Goal: Task Accomplishment & Management: Manage account settings

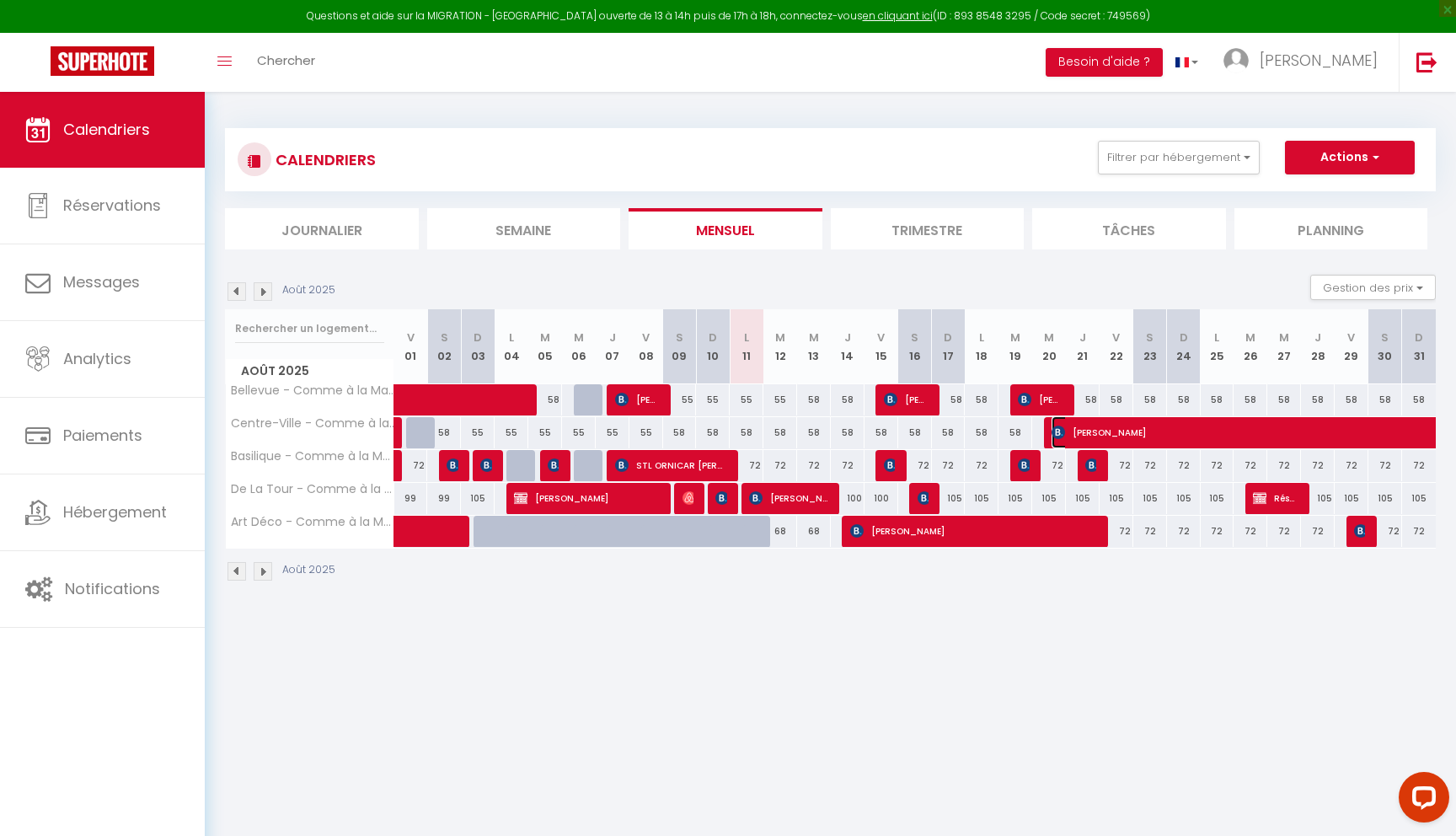
select select "KO"
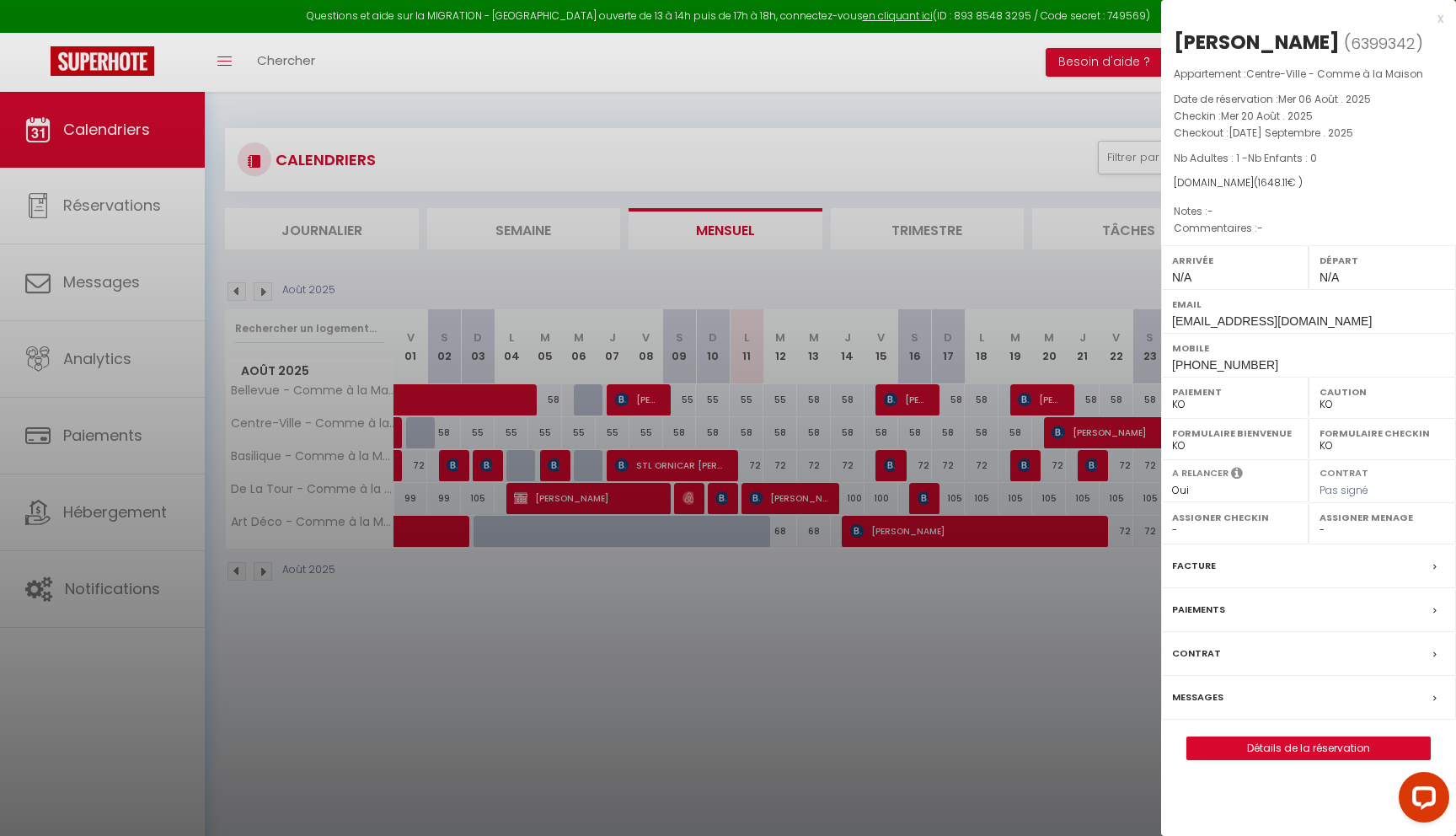
click at [1192, 706] on label "Messages" at bounding box center [1198, 697] width 52 height 18
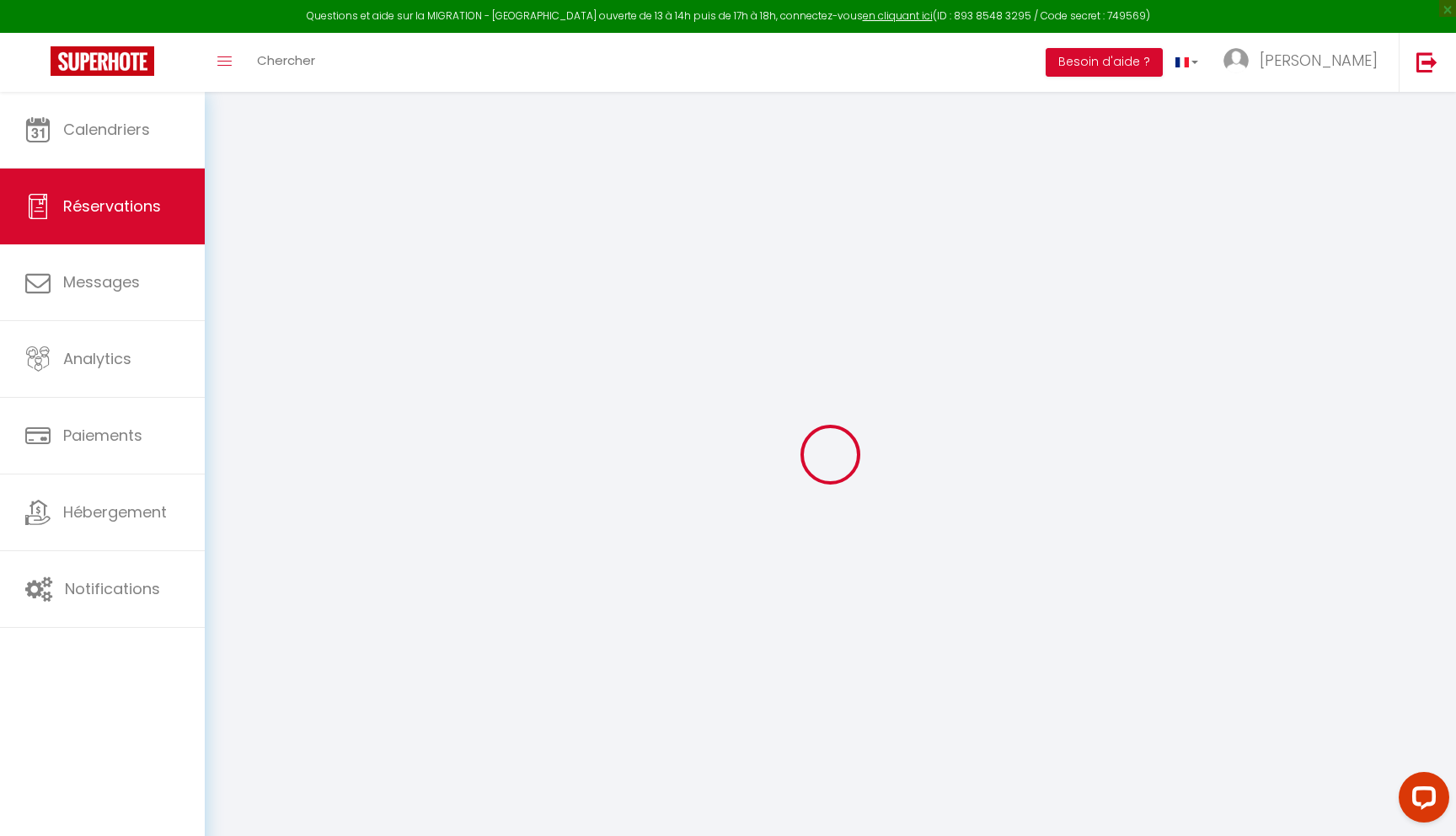
select select
checkbox input "false"
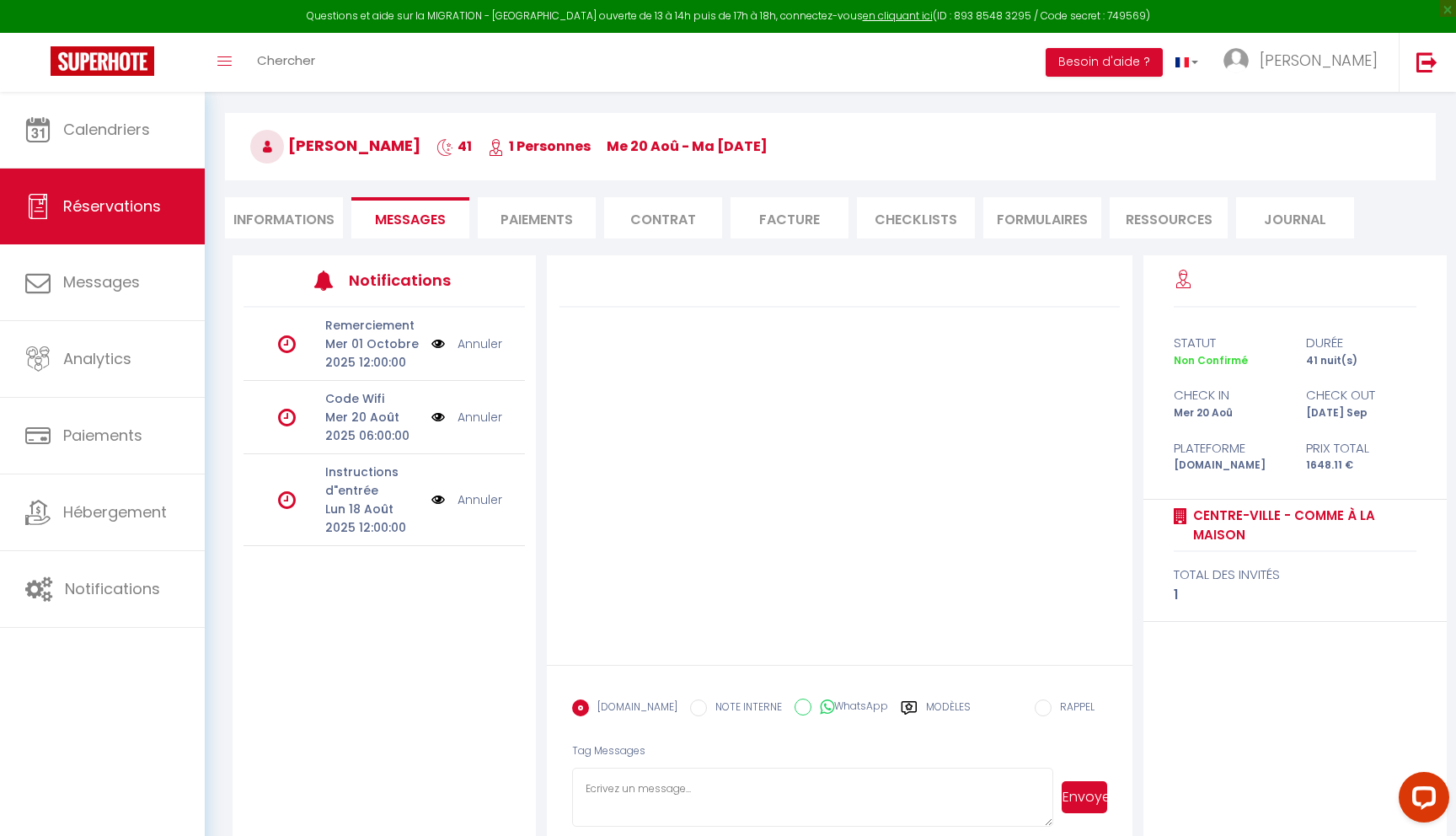
scroll to position [92, 0]
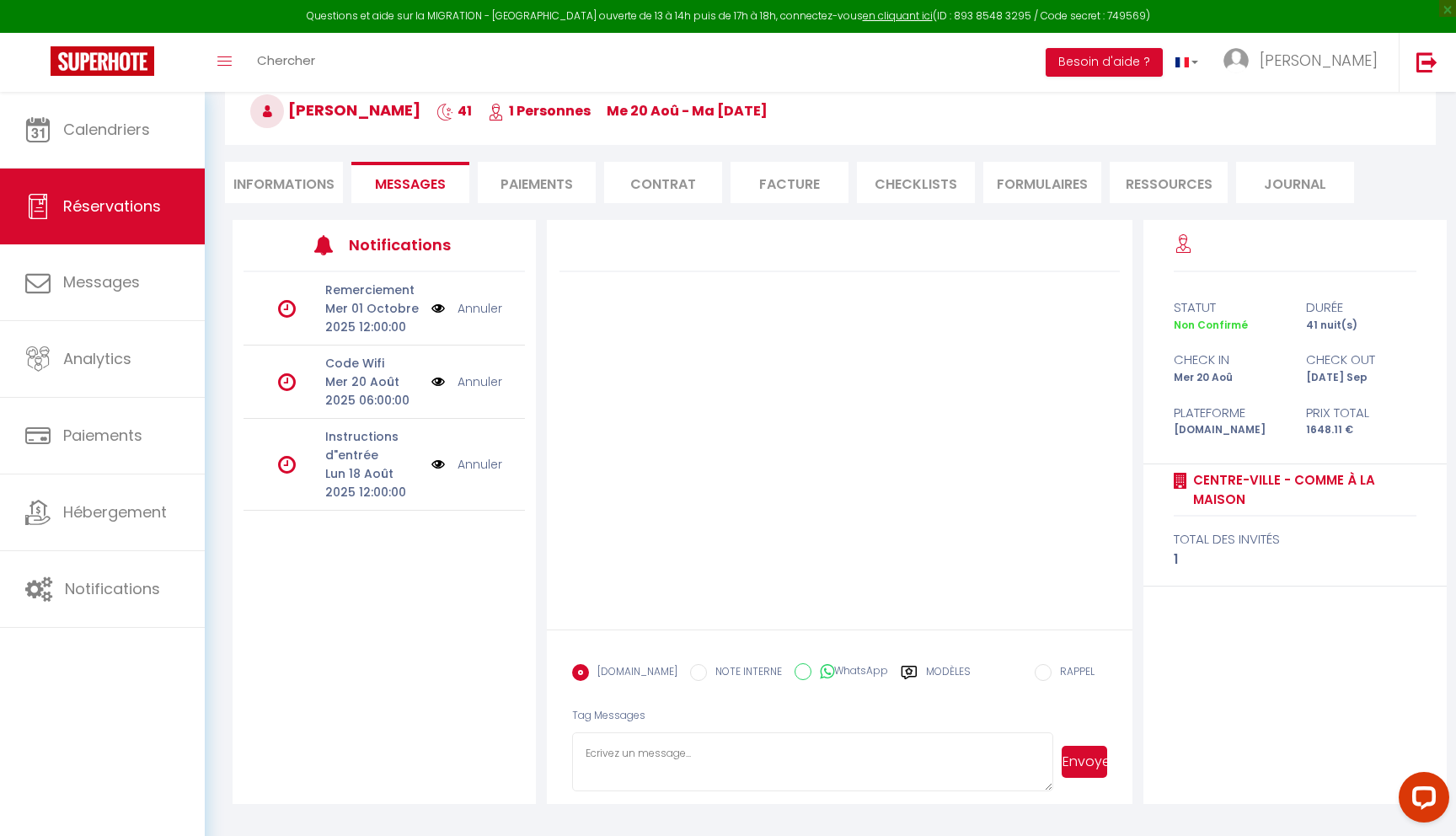
click at [528, 183] on li "Paiements" at bounding box center [536, 182] width 118 height 41
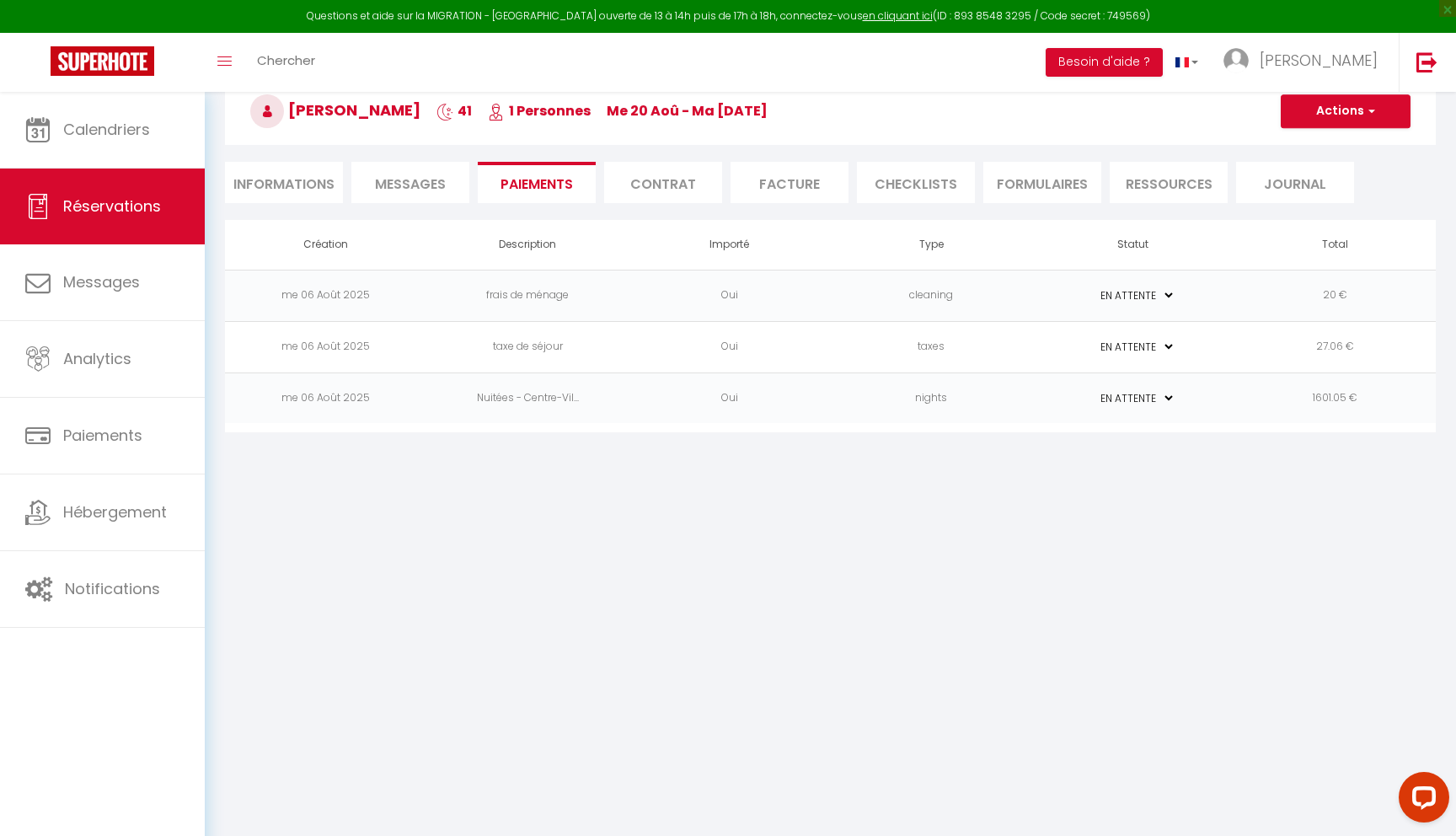
click at [291, 184] on li "Informations" at bounding box center [283, 182] width 118 height 41
select select
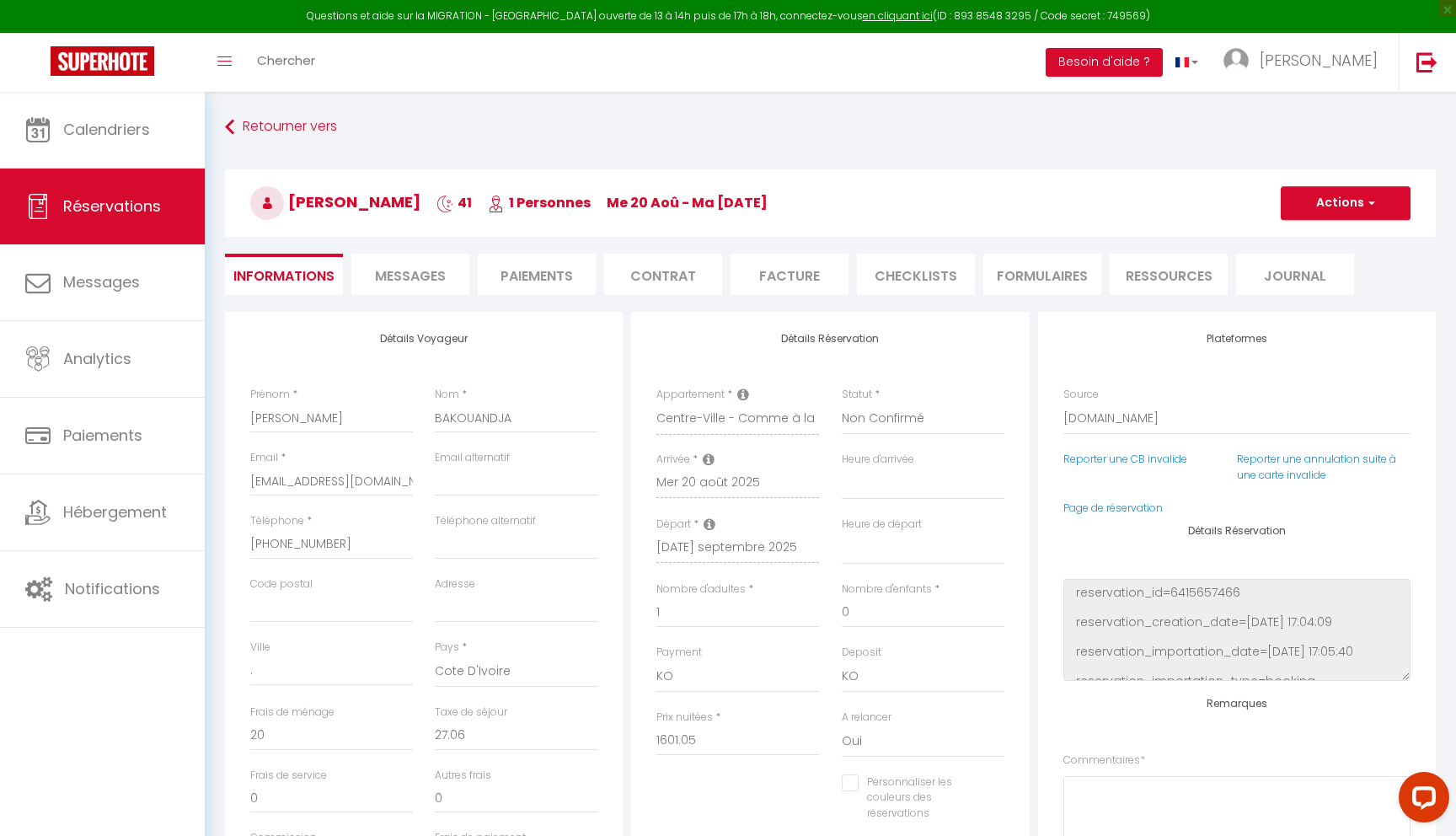
click at [541, 282] on li "Paiements" at bounding box center [536, 274] width 118 height 41
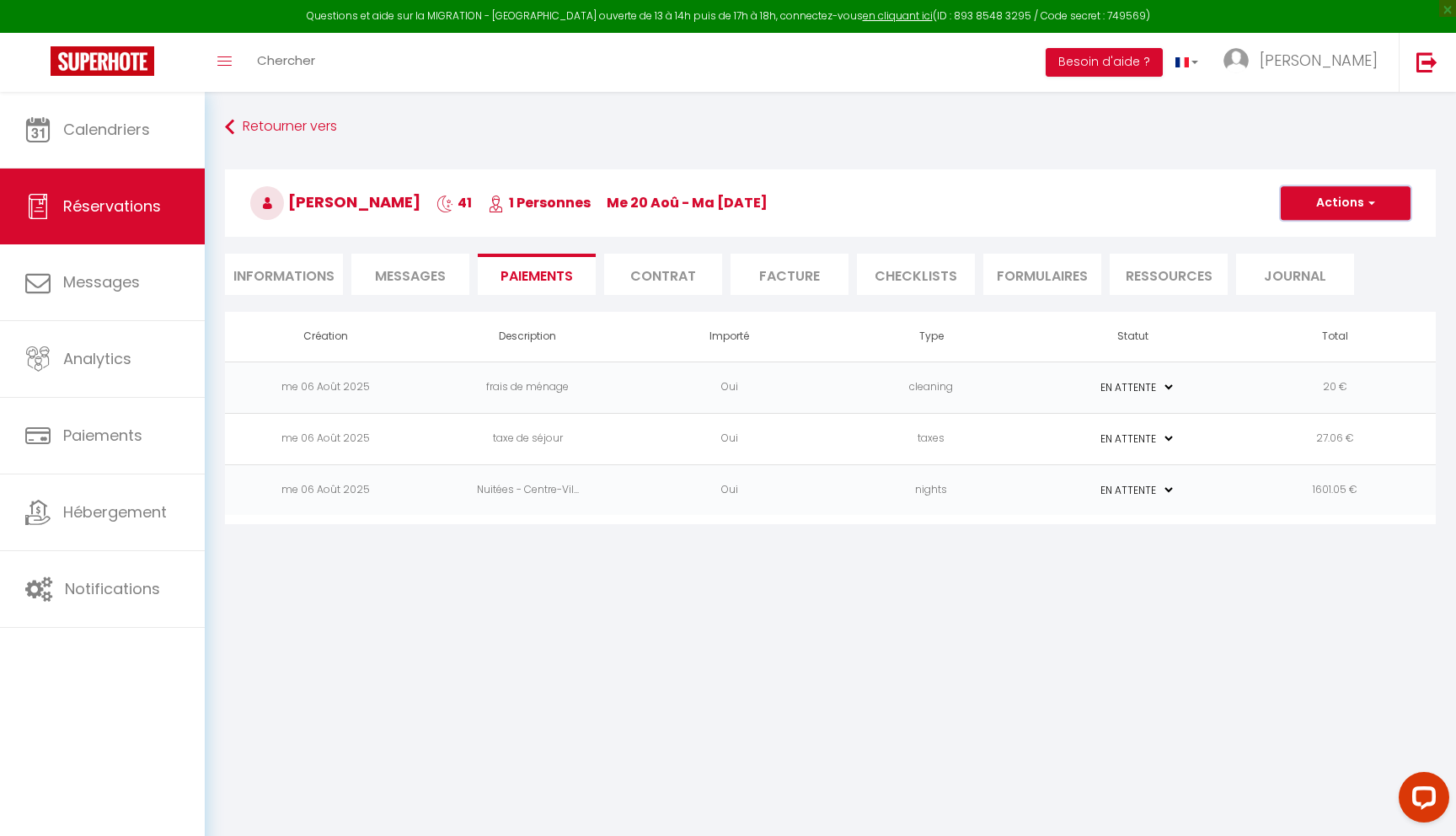
click at [1336, 215] on button "Actions" at bounding box center [1346, 203] width 130 height 33
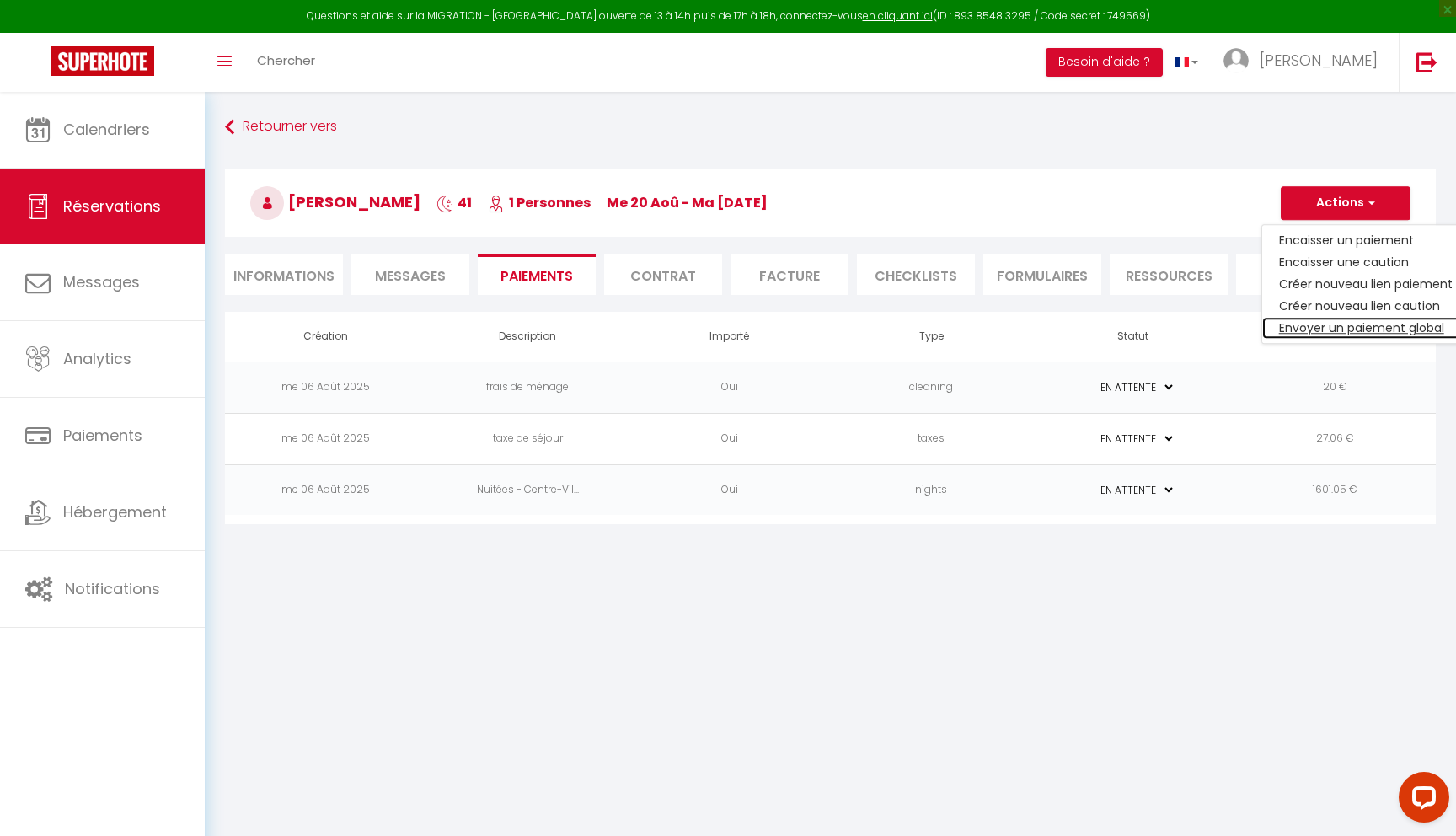
click at [1304, 332] on link "Envoyer un paiement global" at bounding box center [1366, 327] width 207 height 22
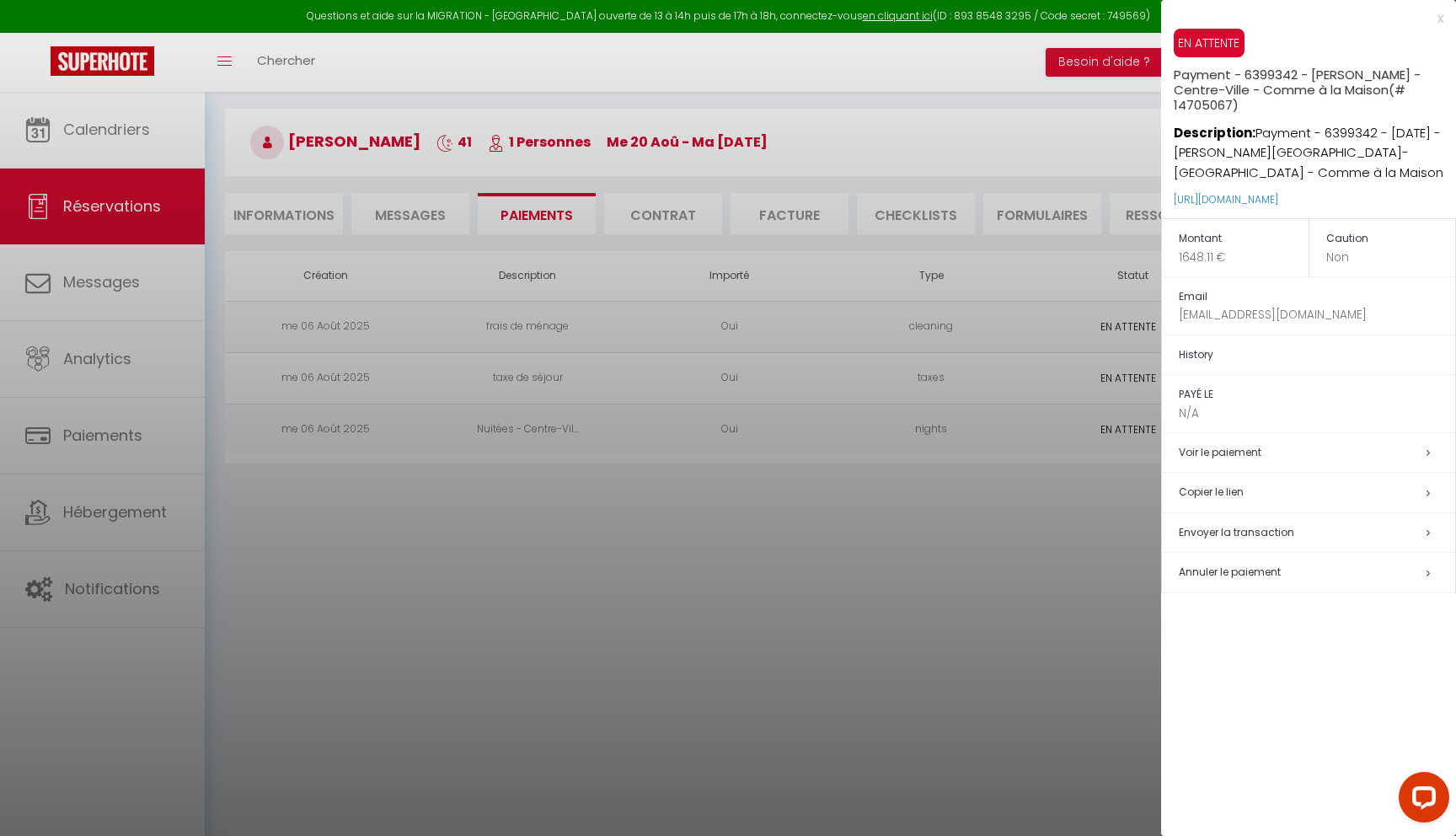
scroll to position [45, 0]
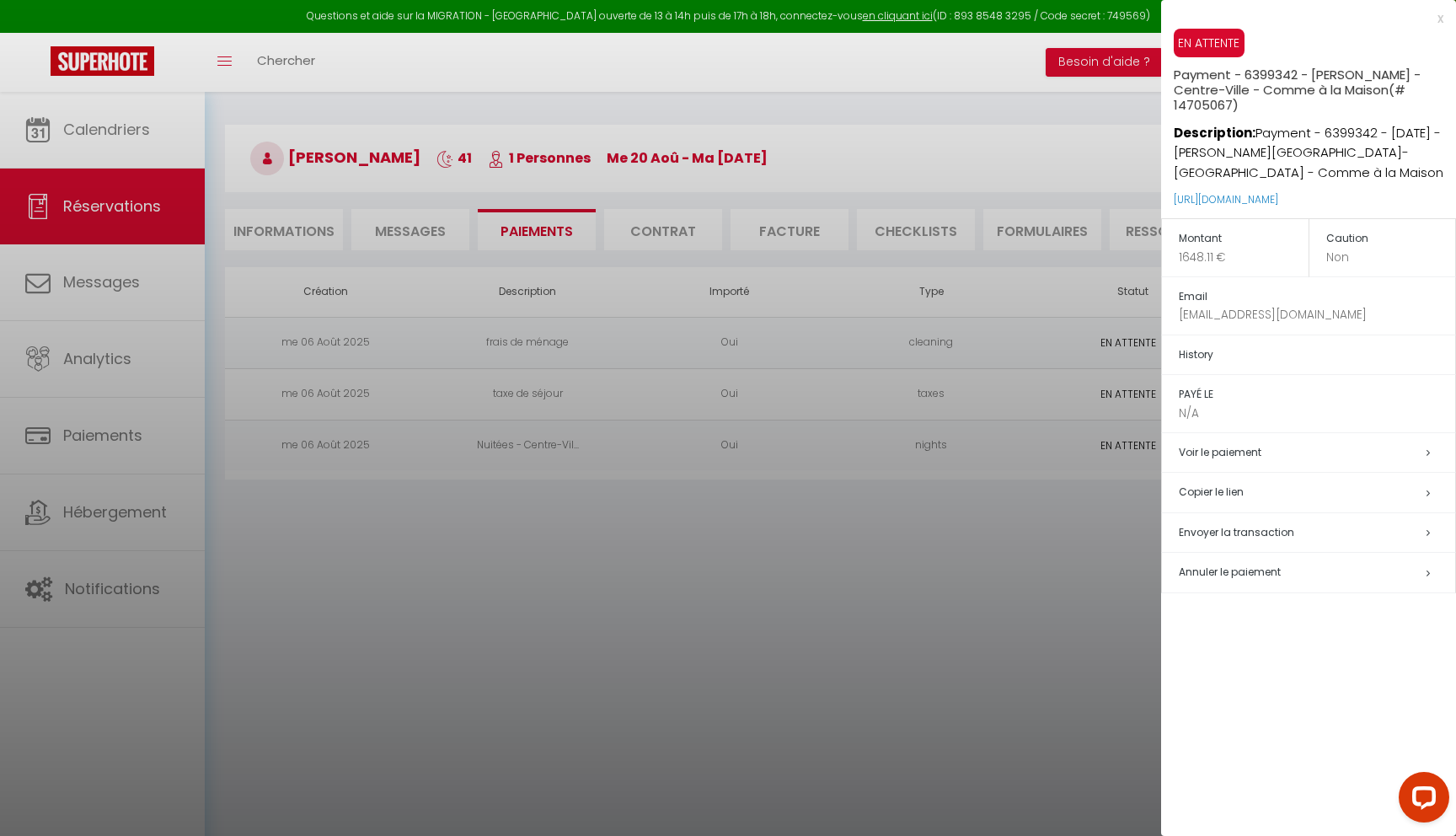
click at [1211, 535] on span "Envoyer la transaction" at bounding box center [1237, 532] width 116 height 14
type input "[EMAIL_ADDRESS][DOMAIN_NAME]"
type input "Payment request"
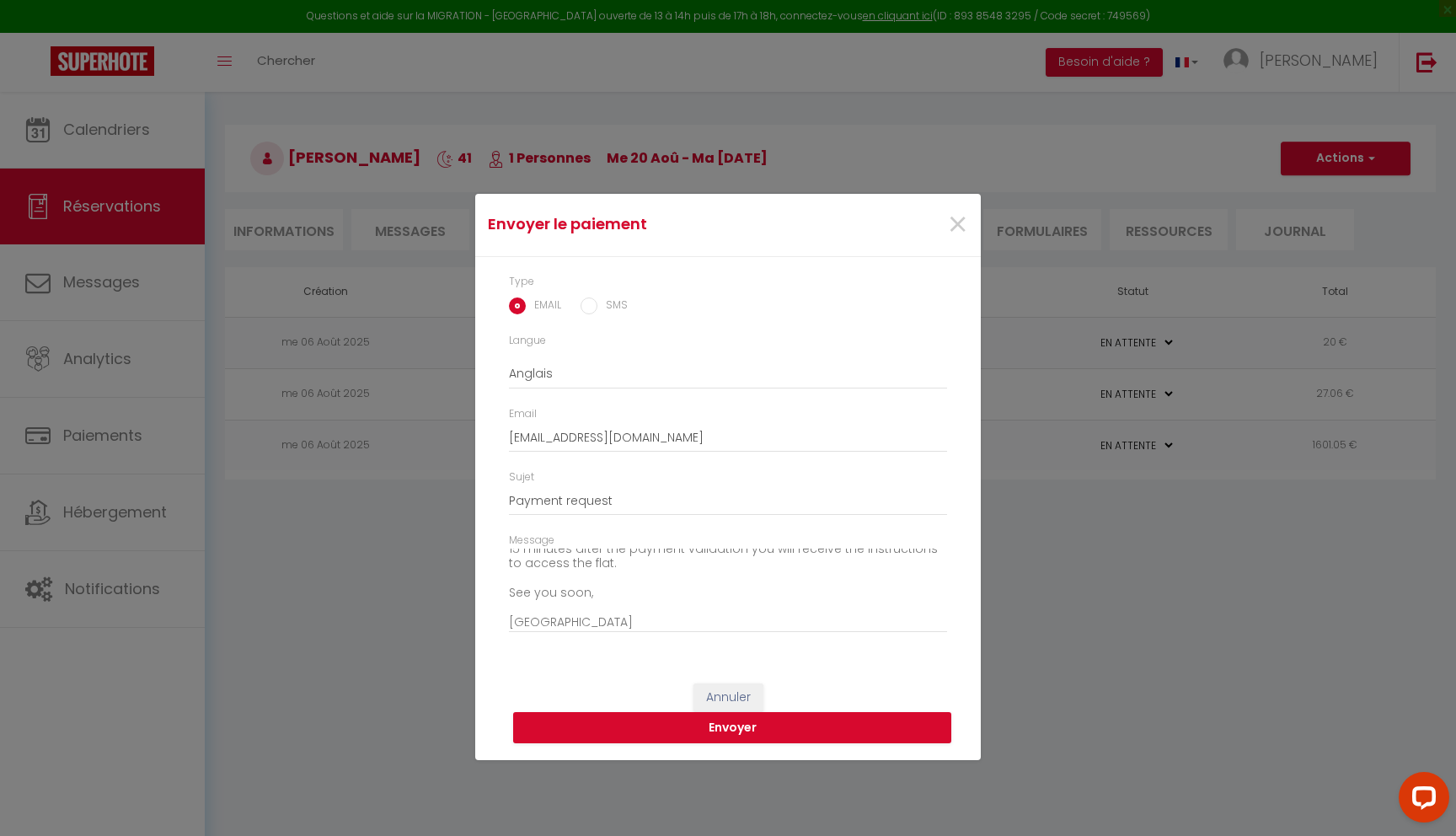
scroll to position [132, 0]
click at [623, 570] on textarea "Hi, I invite you to click on the link below to make the payment: Description : …" at bounding box center [728, 590] width 438 height 85
click at [608, 620] on textarea "Hi, I invite you to click on the link below to make the payment: Description : …" at bounding box center [728, 590] width 438 height 85
click at [657, 625] on textarea "Hi, I invite you to click on the link below to make the payment: Description : …" at bounding box center [728, 590] width 438 height 85
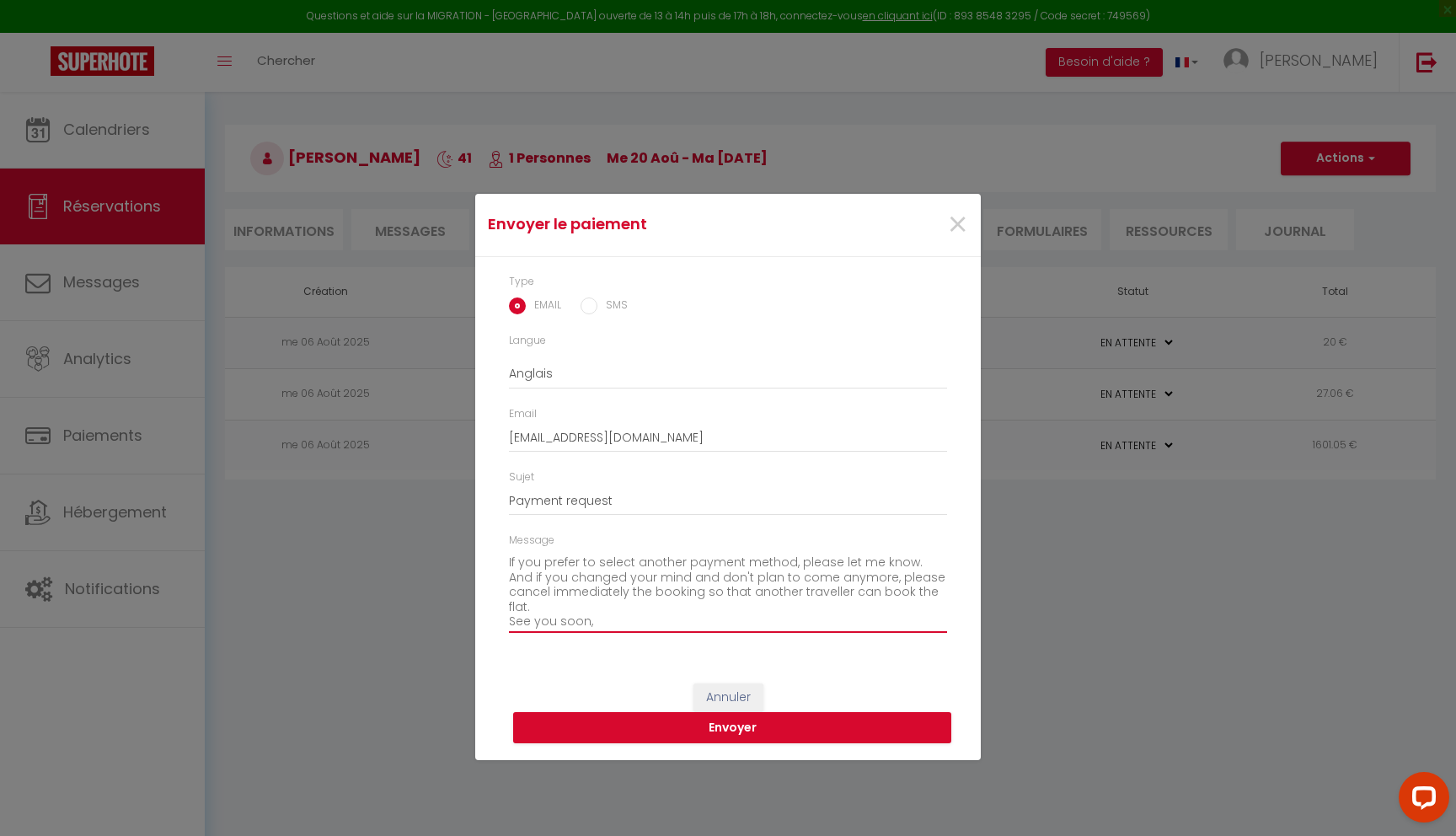
scroll to position [177, 0]
click at [511, 592] on textarea "Hi, I invite you to click on the link below to make the payment: Description : …" at bounding box center [728, 590] width 438 height 85
type textarea "Hi, I invite you to click on the link below to make the payment: Description : …"
click at [719, 722] on button "Envoyer" at bounding box center [732, 727] width 438 height 32
